Goal: Information Seeking & Learning: Learn about a topic

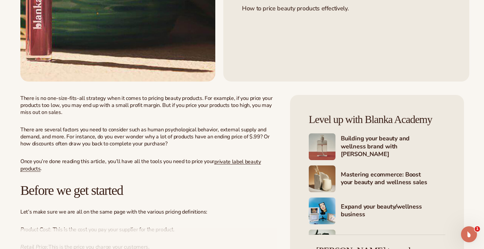
scroll to position [185, 0]
